Goal: Navigation & Orientation: Find specific page/section

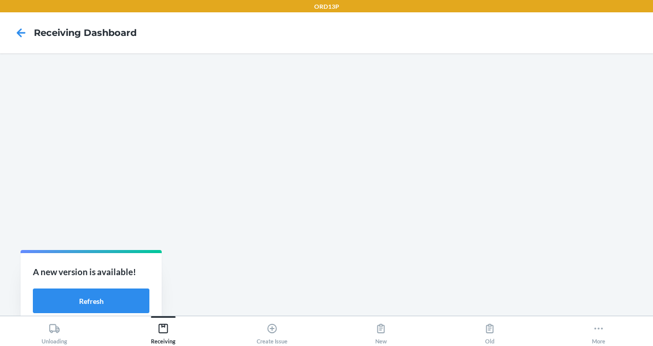
click at [272, 29] on nav "Receiving dashboard" at bounding box center [326, 32] width 653 height 41
click at [548, 23] on nav "Receiving dashboard" at bounding box center [326, 32] width 653 height 41
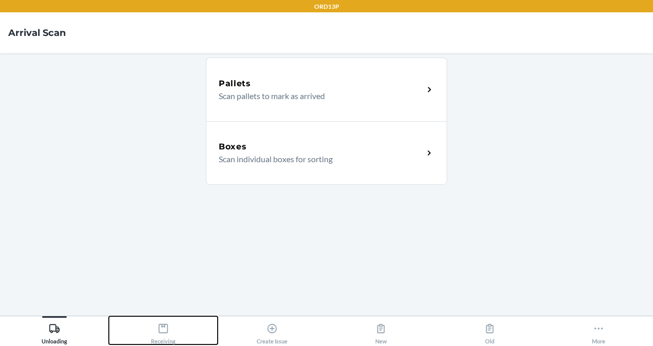
click at [168, 319] on div "Receiving" at bounding box center [163, 332] width 25 height 26
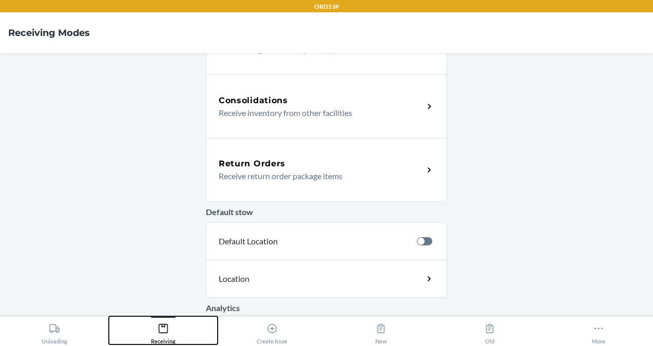
scroll to position [368, 0]
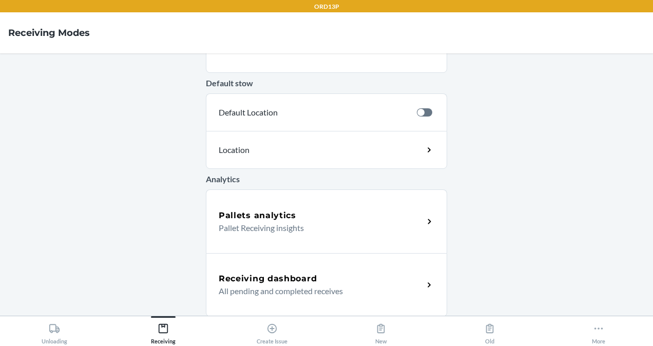
click at [244, 308] on div "Receiving dashboard All pending and completed receives" at bounding box center [326, 285] width 241 height 64
